Goal: Register for event/course

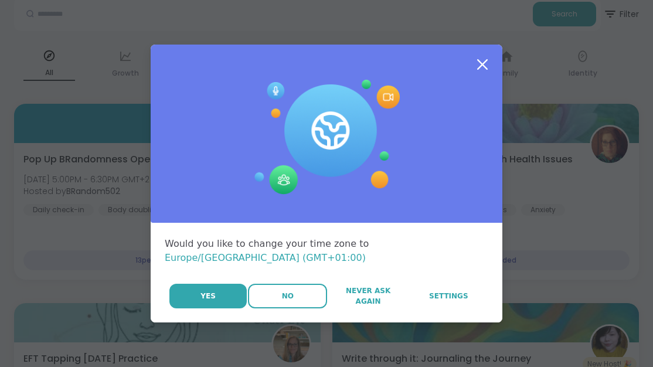
click at [299, 285] on button "No" at bounding box center [287, 296] width 79 height 25
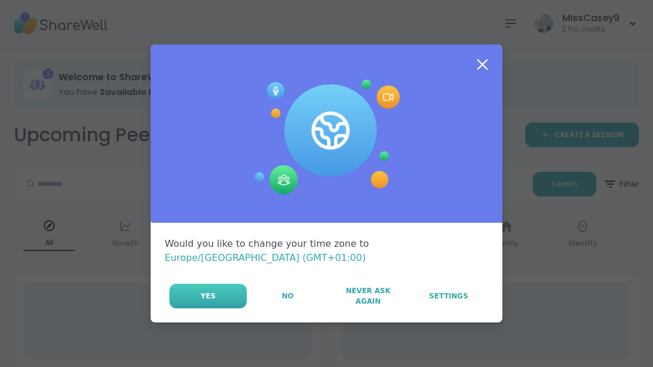
click at [207, 293] on span "Yes" at bounding box center [207, 296] width 15 height 11
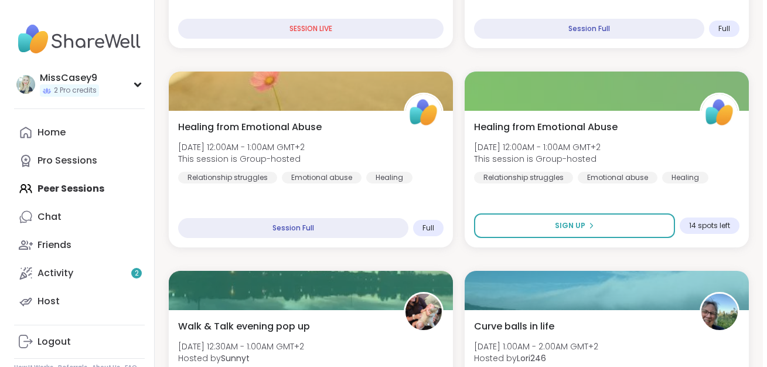
scroll to position [560, 0]
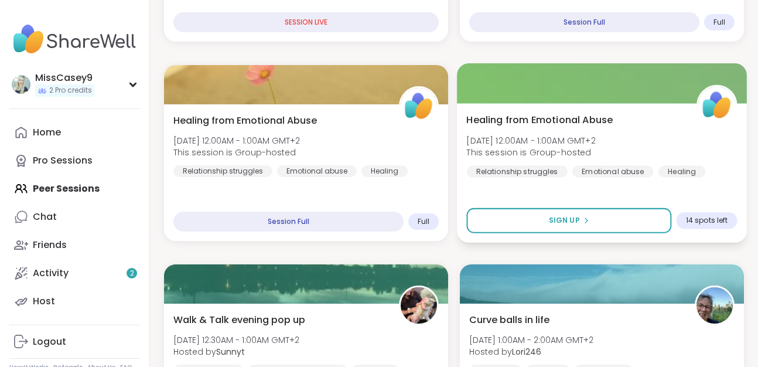
click at [643, 183] on div "Healing from Emotional Abuse [DATE] 12:00AM - 1:00AM GMT+2 This session is Grou…" at bounding box center [602, 172] width 290 height 139
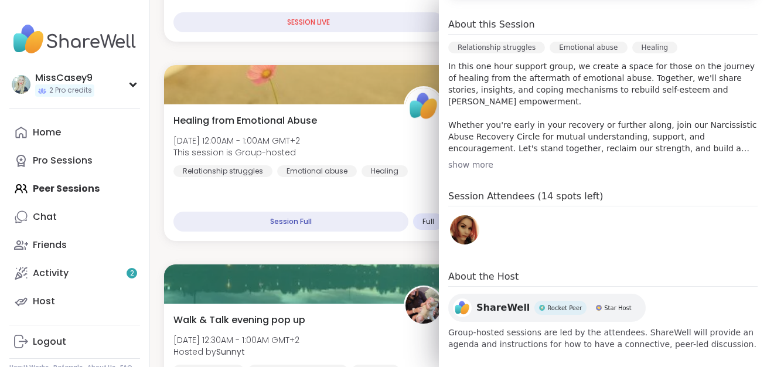
scroll to position [332, 0]
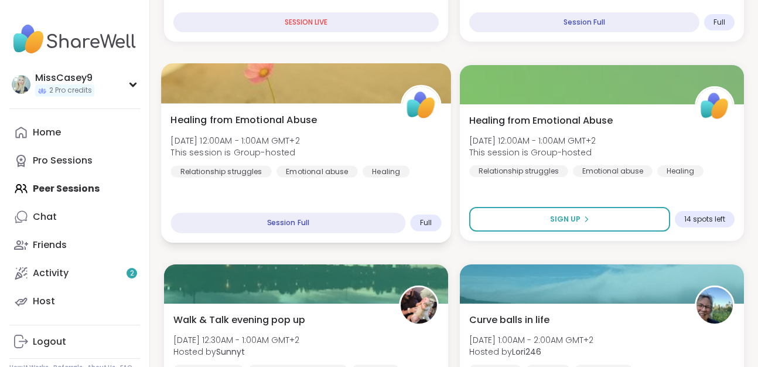
click at [298, 190] on div "Healing from Emotional Abuse [DATE] 12:00AM - 1:00AM GMT+2 This session is Grou…" at bounding box center [306, 172] width 290 height 139
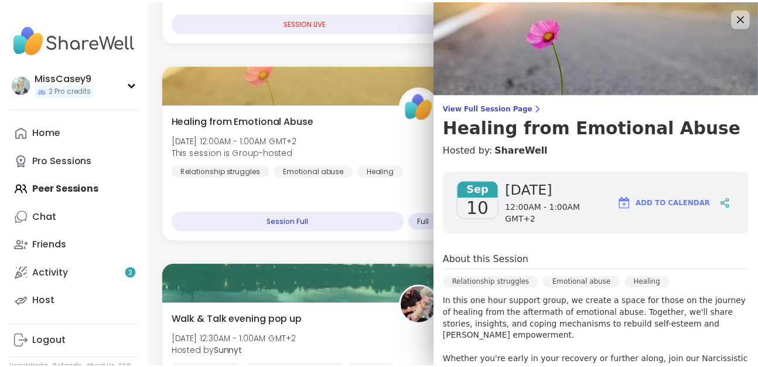
scroll to position [241, 0]
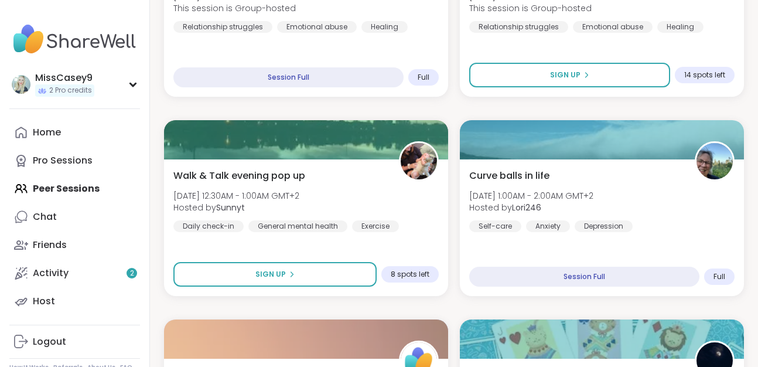
scroll to position [898, 0]
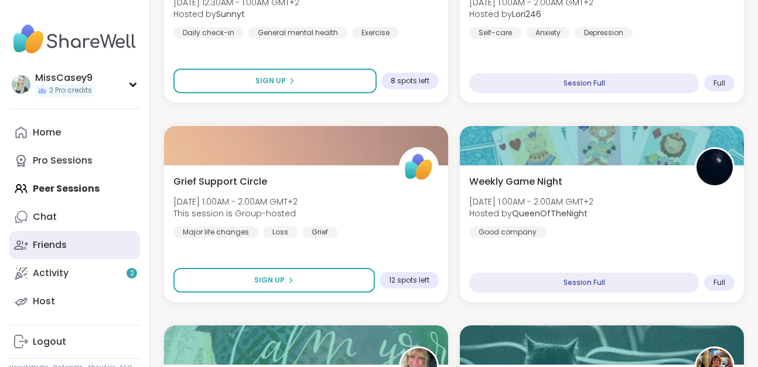
click at [60, 246] on div "Friends" at bounding box center [50, 244] width 34 height 13
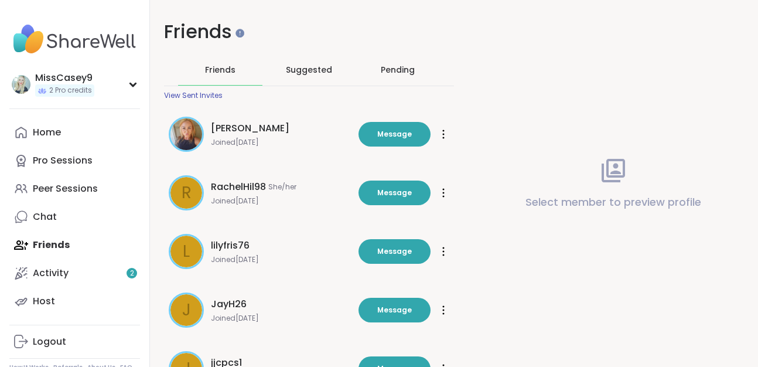
scroll to position [2, 0]
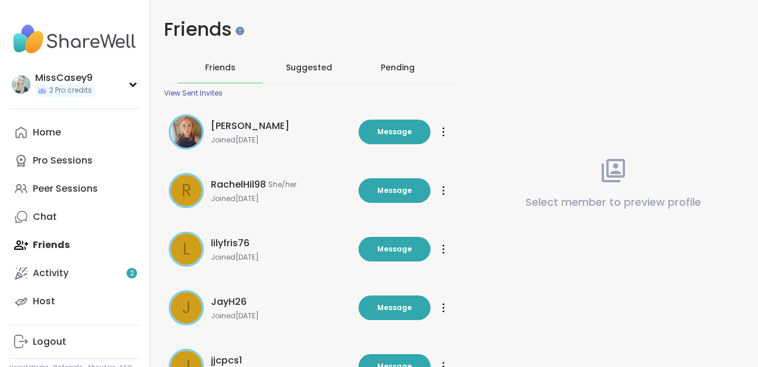
click at [389, 73] on div "Pending" at bounding box center [398, 68] width 34 height 12
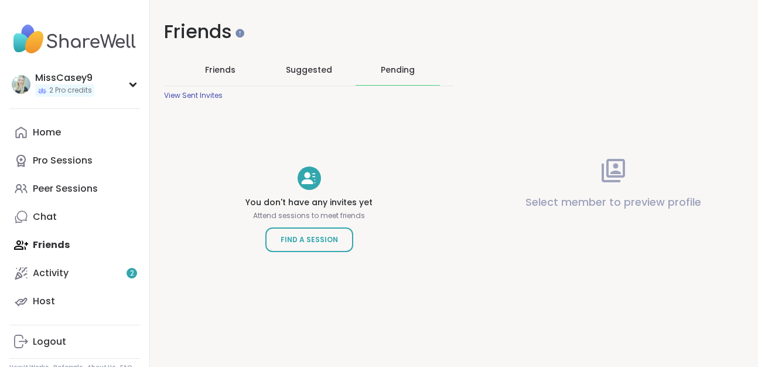
scroll to position [0, 0]
click at [214, 70] on span "Friends" at bounding box center [221, 70] width 30 height 12
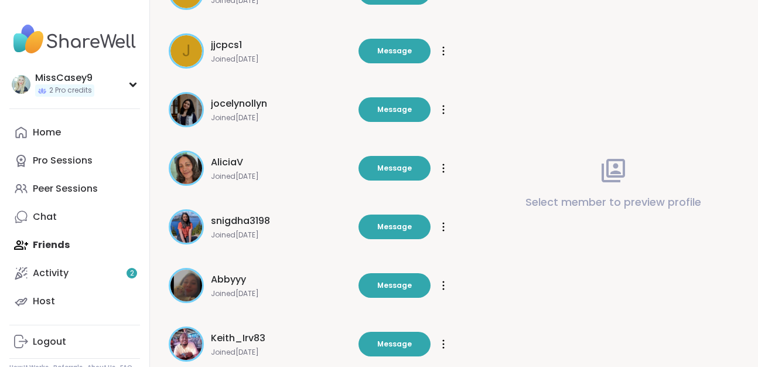
scroll to position [386, 0]
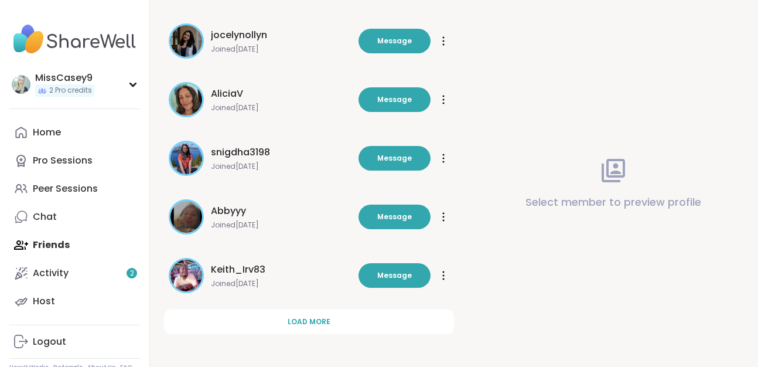
click at [186, 278] on img at bounding box center [187, 276] width 32 height 32
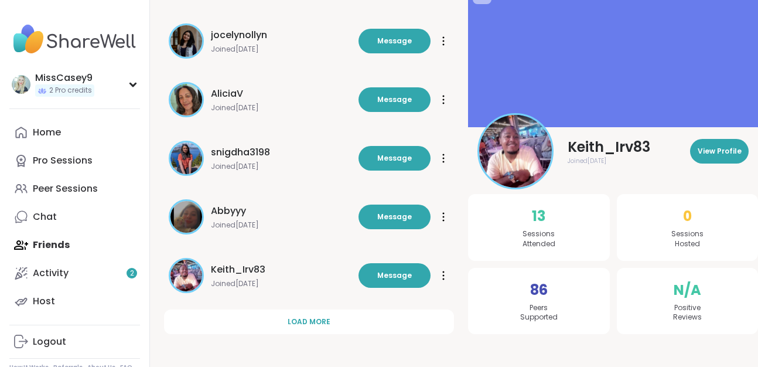
click at [515, 149] on img at bounding box center [515, 151] width 73 height 73
click at [534, 144] on img at bounding box center [515, 151] width 73 height 73
click at [643, 153] on span "View Profile" at bounding box center [720, 151] width 44 height 11
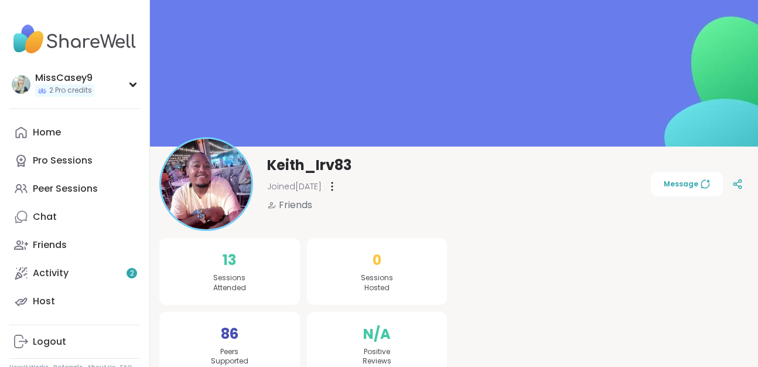
click at [207, 176] on img at bounding box center [206, 184] width 90 height 90
click at [454, 195] on div "Keith_Irv83 Joined [DATE] Friends Message" at bounding box center [453, 184] width 589 height 94
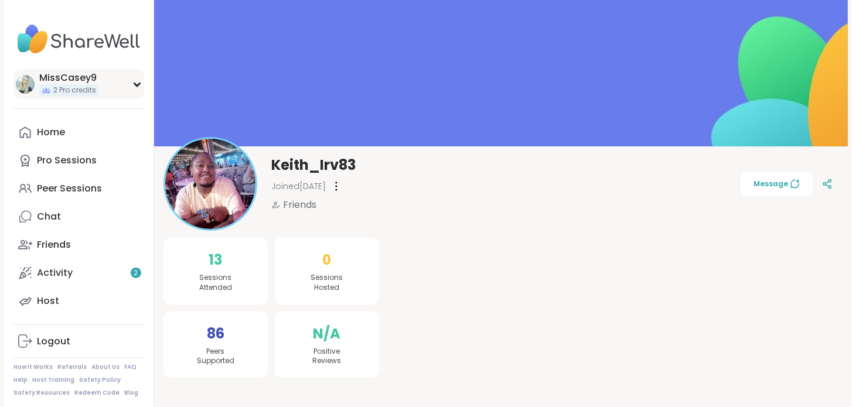
click at [128, 78] on div "MissCasey9 2 Pro credits" at bounding box center [78, 84] width 131 height 30
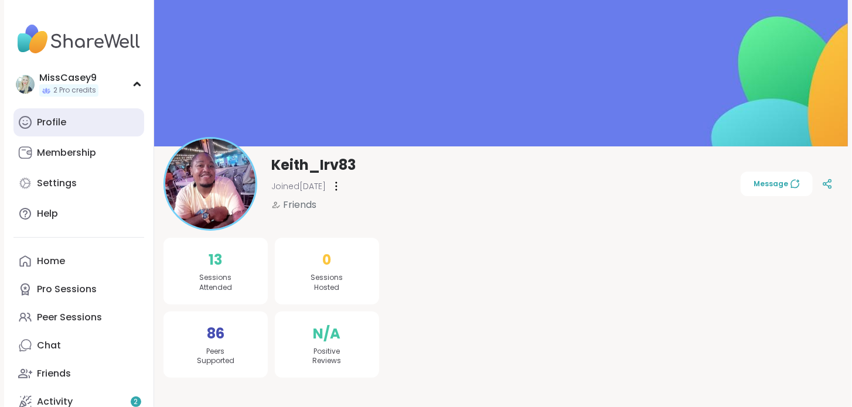
click at [97, 110] on link "Profile" at bounding box center [78, 122] width 131 height 28
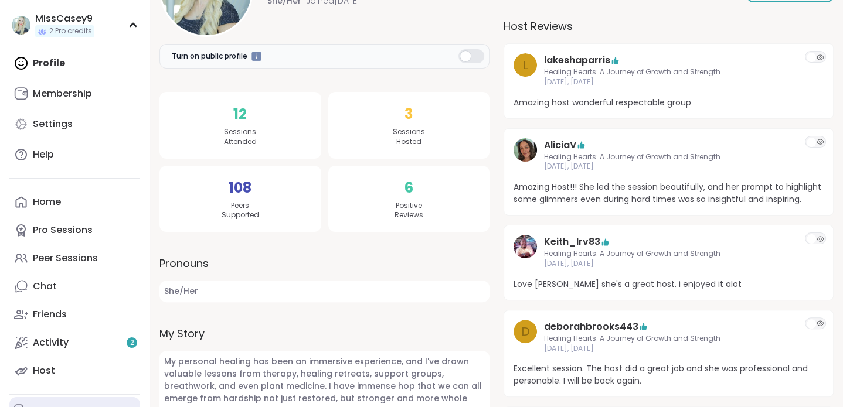
scroll to position [132, 0]
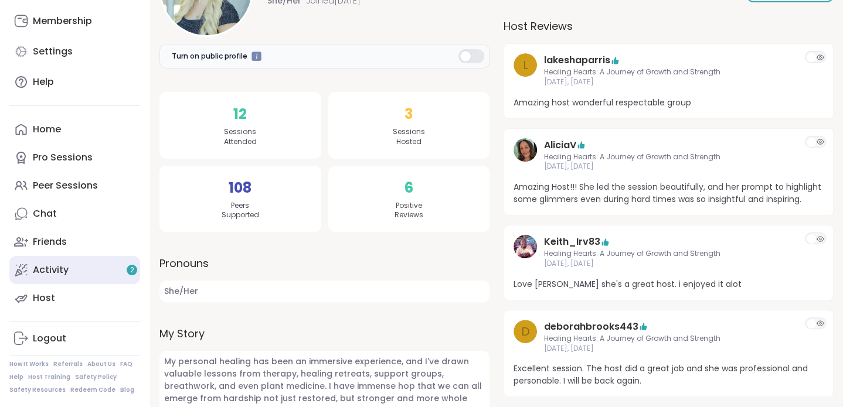
click at [80, 267] on link "Activity 2" at bounding box center [74, 270] width 131 height 28
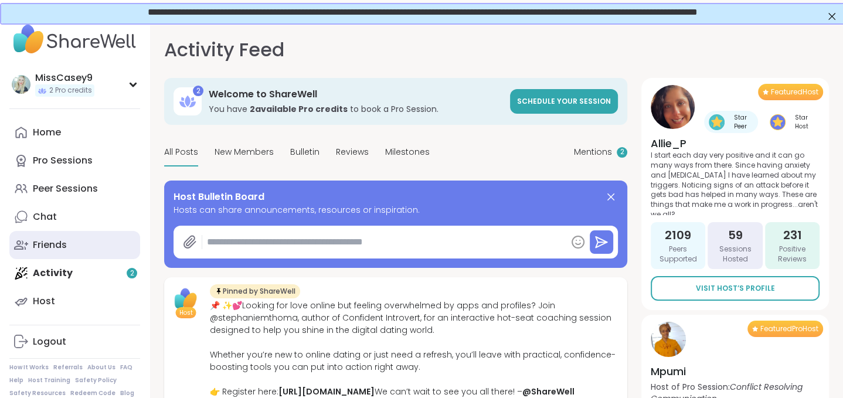
click at [80, 246] on link "Friends" at bounding box center [74, 245] width 131 height 28
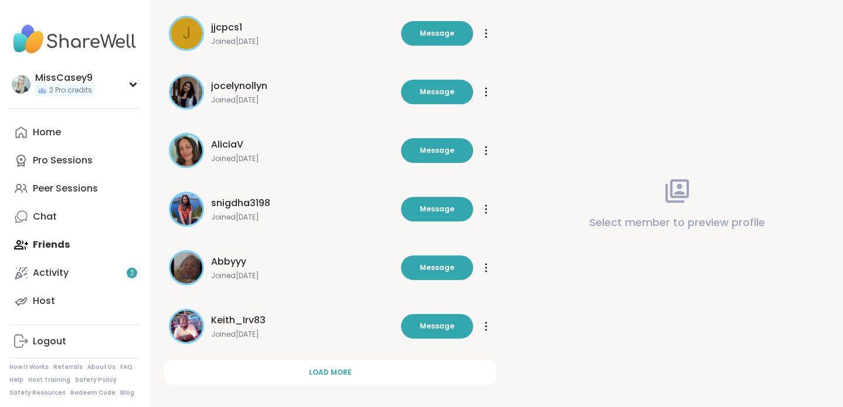
scroll to position [345, 0]
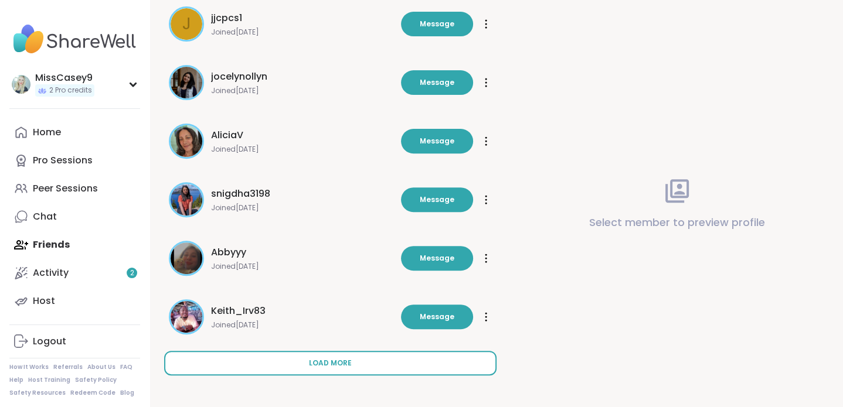
click at [359, 365] on button "Load more" at bounding box center [330, 363] width 332 height 25
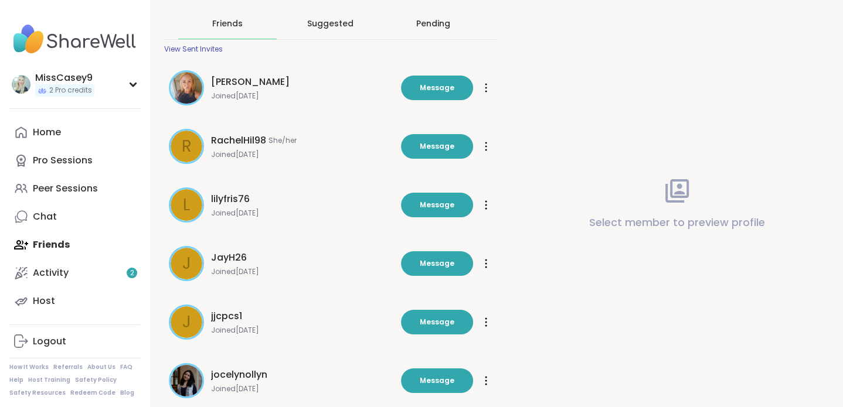
scroll to position [29, 0]
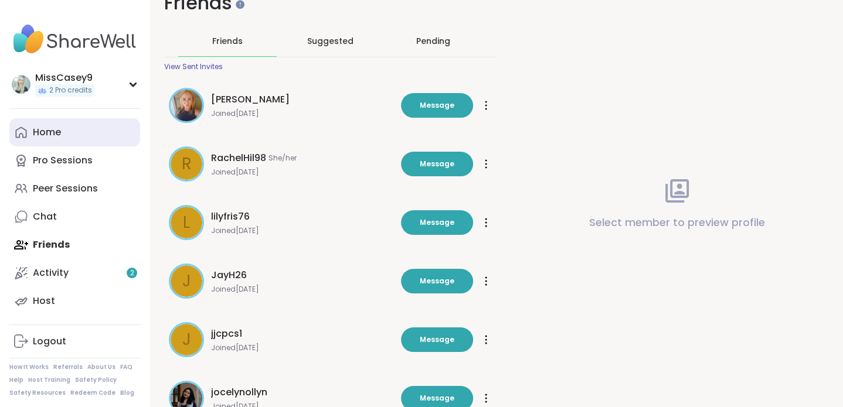
click at [66, 135] on link "Home" at bounding box center [74, 132] width 131 height 28
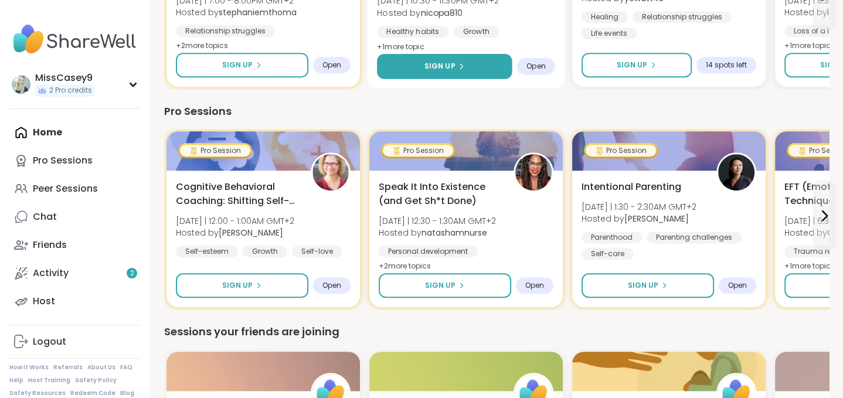
scroll to position [504, 0]
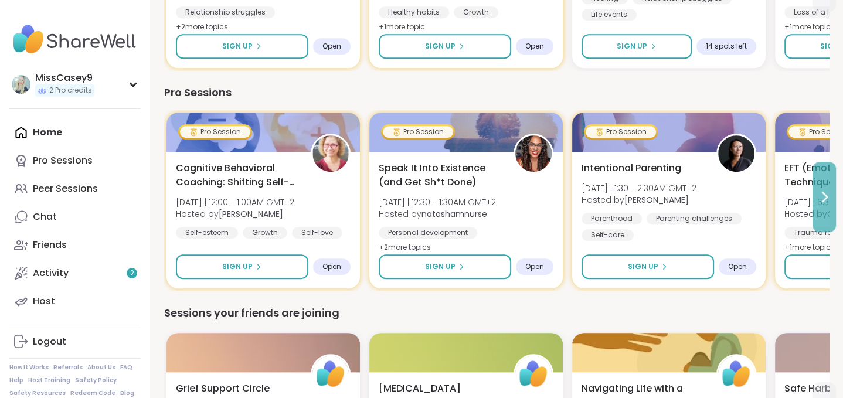
click at [643, 195] on icon at bounding box center [824, 196] width 5 height 9
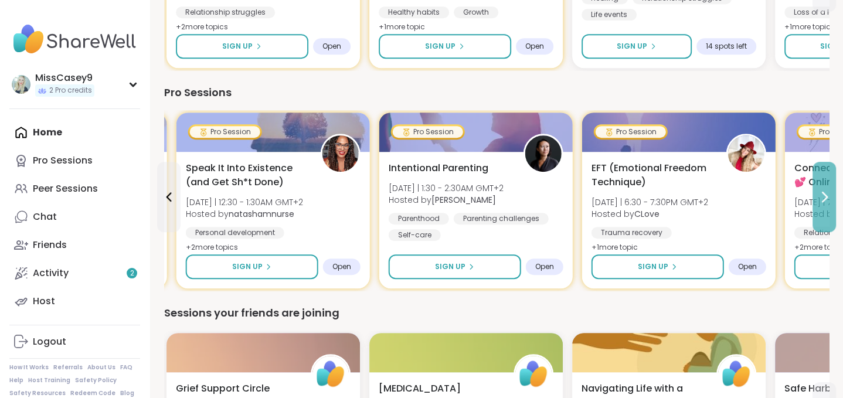
click at [643, 195] on icon at bounding box center [824, 196] width 5 height 9
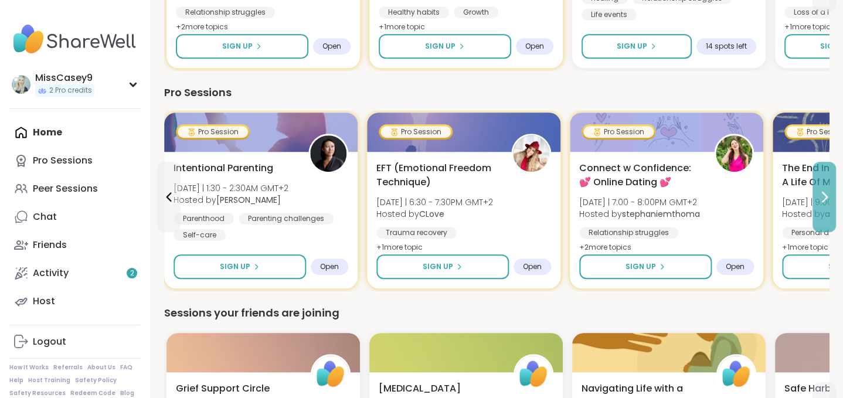
click at [643, 195] on icon at bounding box center [824, 196] width 5 height 9
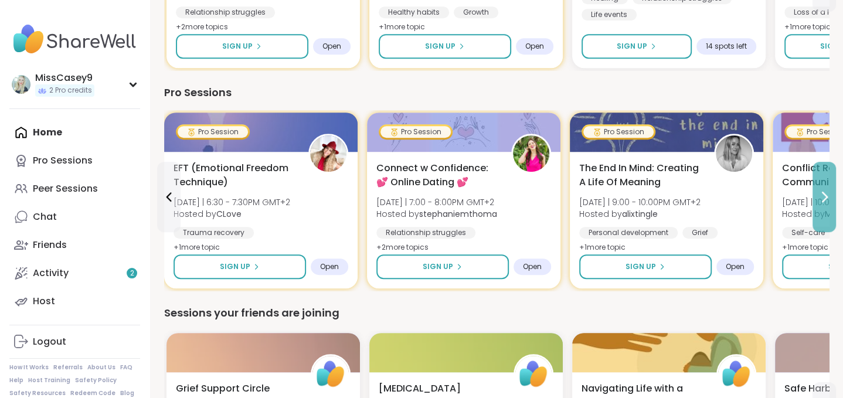
click at [643, 195] on icon at bounding box center [824, 196] width 5 height 9
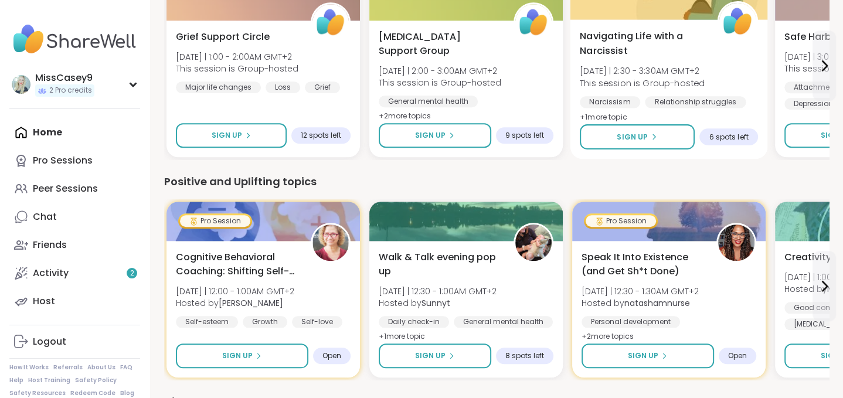
scroll to position [640, 0]
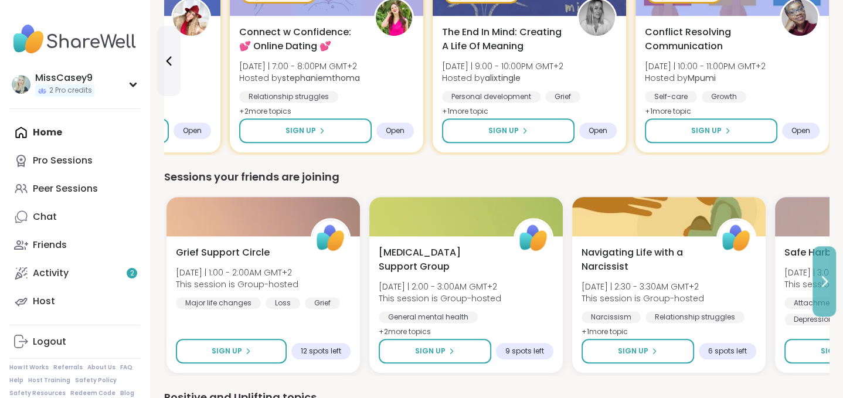
click at [643, 283] on icon at bounding box center [824, 281] width 14 height 14
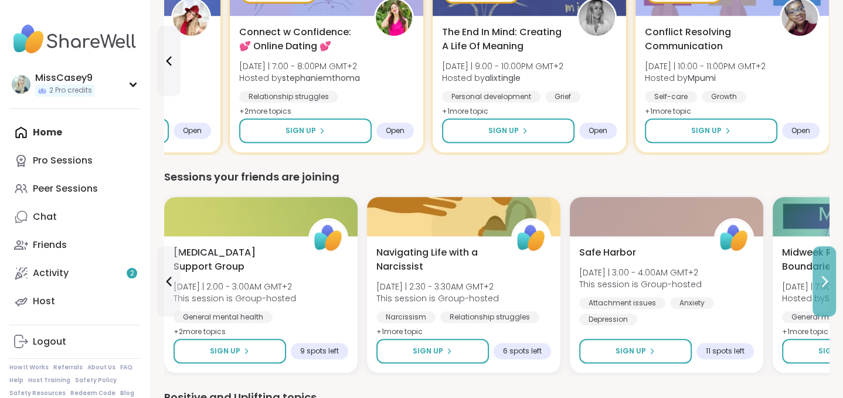
click at [643, 283] on icon at bounding box center [824, 281] width 14 height 14
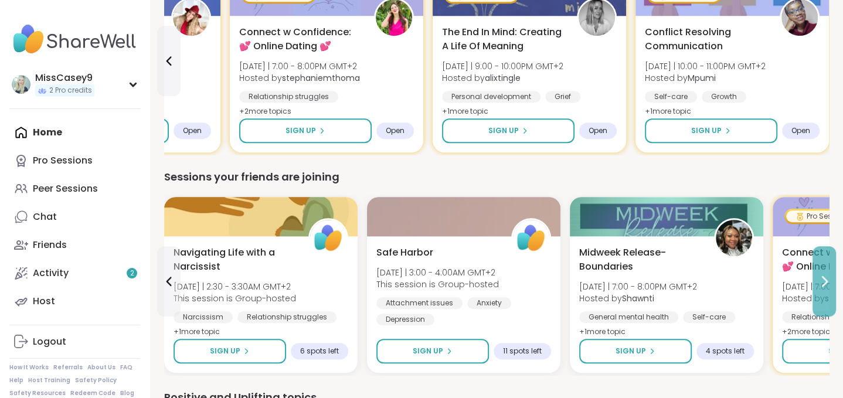
click at [643, 283] on icon at bounding box center [824, 281] width 14 height 14
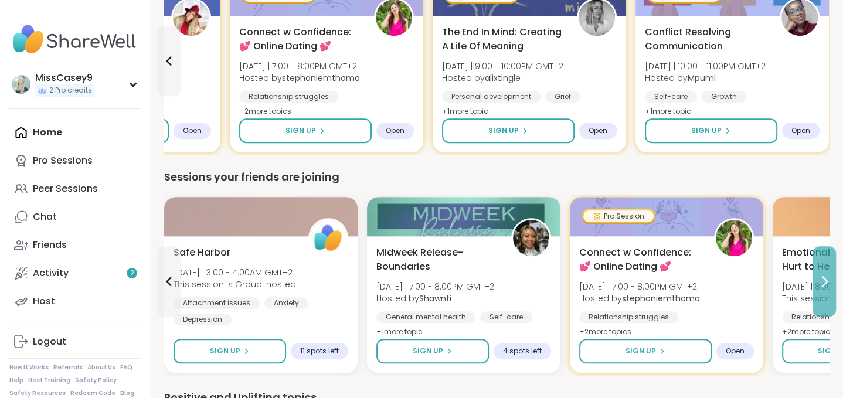
click at [643, 283] on icon at bounding box center [824, 281] width 14 height 14
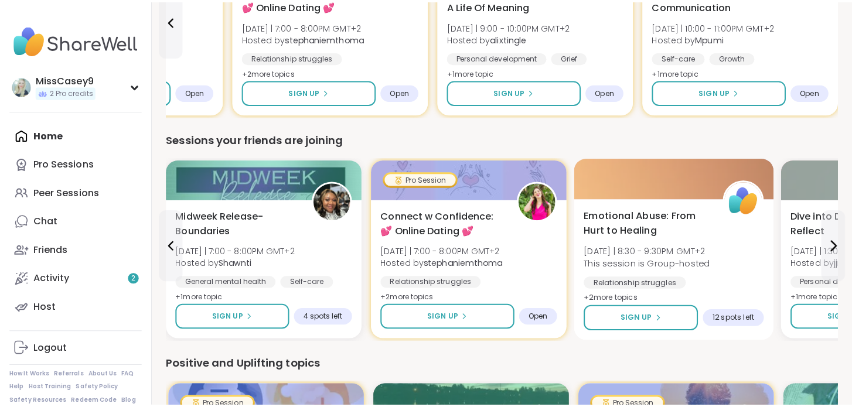
scroll to position [681, 0]
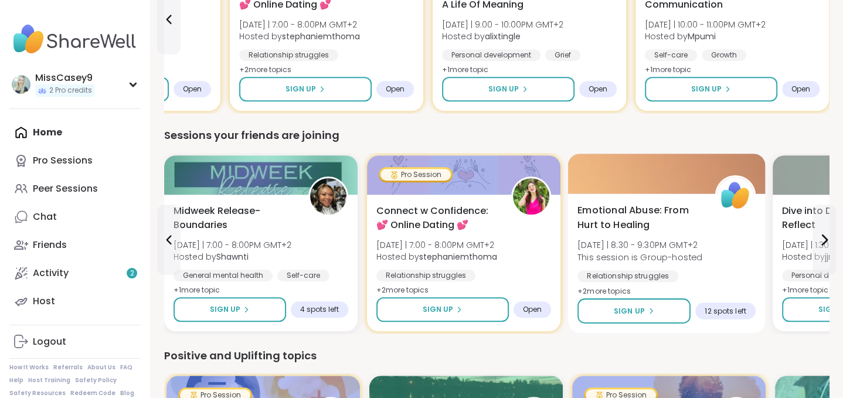
click at [643, 246] on div "Emotional Abuse: From Hurt to Healing [DATE] | 8:30 - 9:30PM GMT+2 This session…" at bounding box center [666, 251] width 178 height 96
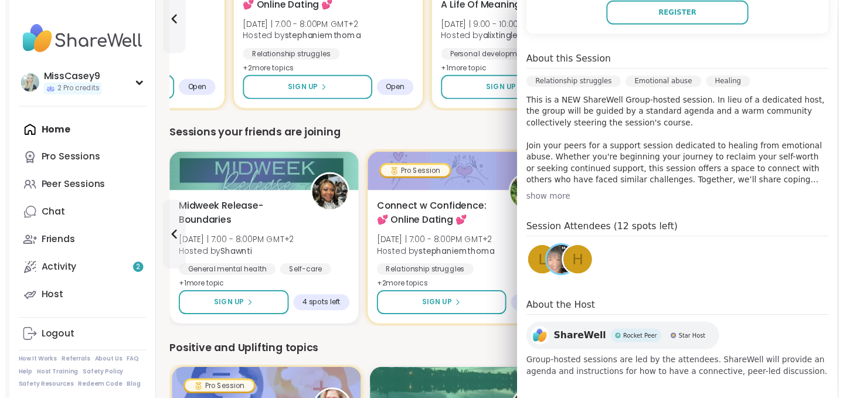
scroll to position [309, 0]
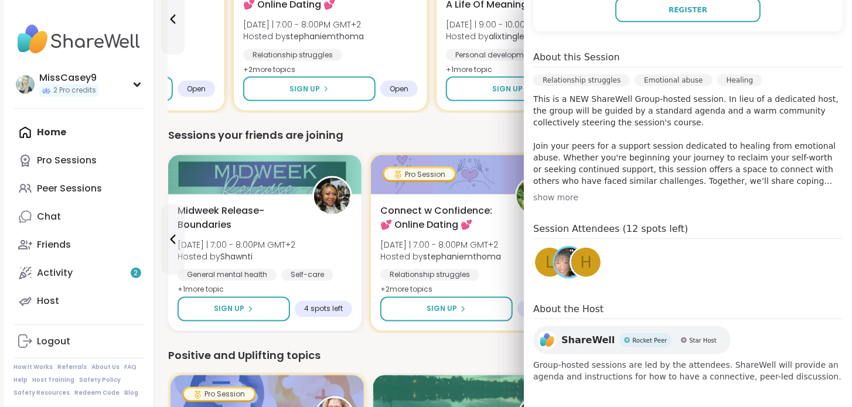
click at [556, 268] on img at bounding box center [568, 262] width 29 height 29
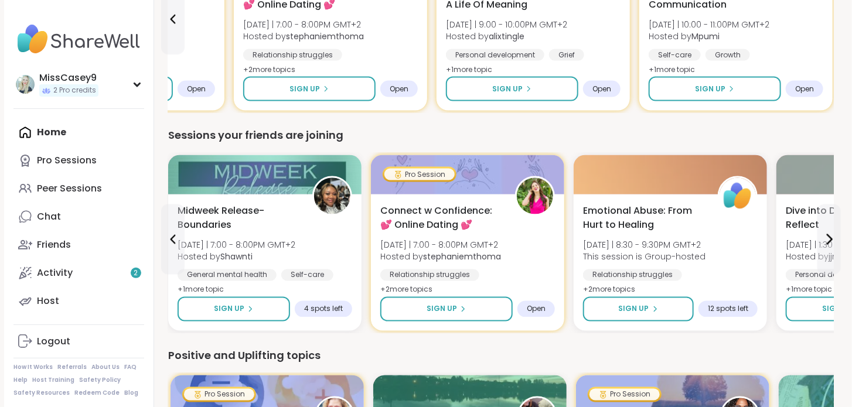
click at [485, 134] on div "Sessions your friends are joining" at bounding box center [501, 135] width 666 height 16
